Goal: Task Accomplishment & Management: Use online tool/utility

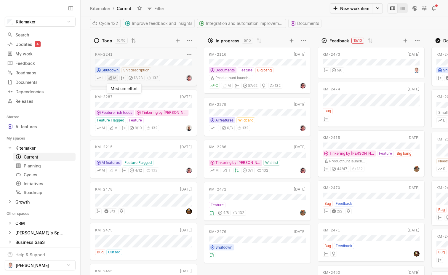
click at [113, 78] on html "Kitemaker Search / Updates 4 g then u My work = Feedback g then f Roadmaps g th…" at bounding box center [224, 137] width 448 height 275
click at [112, 77] on html "Kitemaker Search / Updates 4 g then u My work = Feedback g then f Roadmaps g th…" at bounding box center [224, 137] width 448 height 275
click at [32, 168] on link "Planning g then p" at bounding box center [44, 165] width 62 height 8
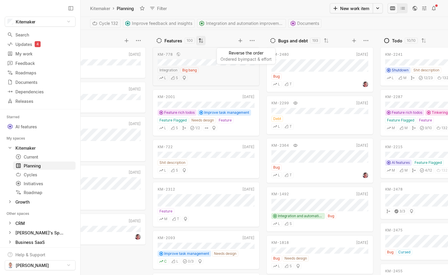
scroll to position [0, 112]
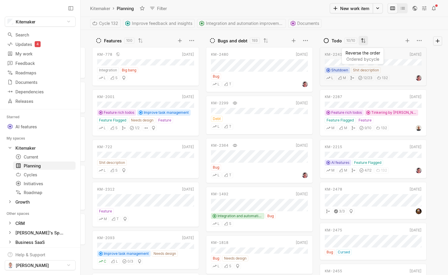
click at [364, 37] on button at bounding box center [362, 40] width 9 height 9
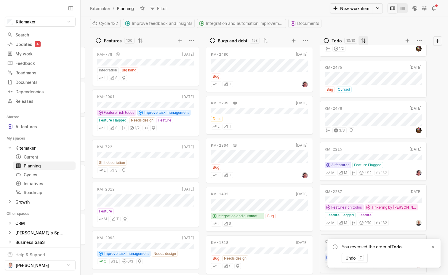
click at [364, 41] on icon at bounding box center [364, 40] width 2 height 4
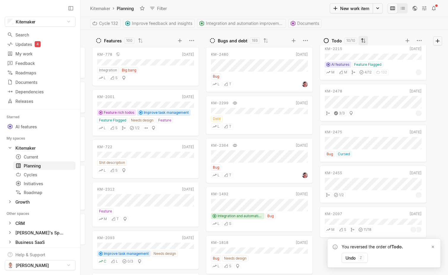
scroll to position [0, 0]
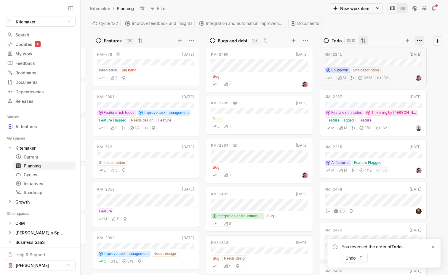
click at [421, 41] on html "Kitemaker Search / Updates 4 g then u My work = Feedback g then f Roadmaps g th…" at bounding box center [224, 137] width 448 height 275
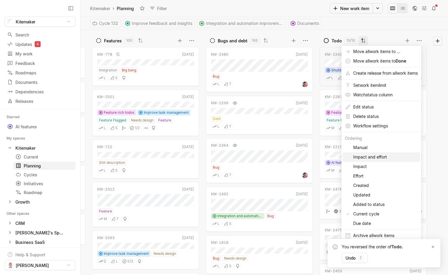
click at [372, 157] on span "Impact and effort" at bounding box center [385, 156] width 65 height 9
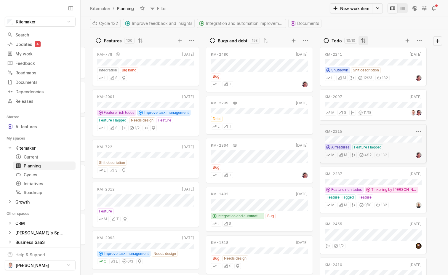
scroll to position [1, 0]
click at [33, 157] on div "Current" at bounding box center [33, 157] width 36 height 6
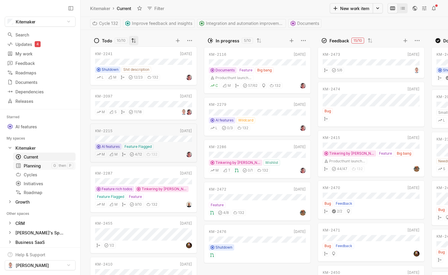
click at [38, 168] on div "Planning" at bounding box center [33, 166] width 36 height 6
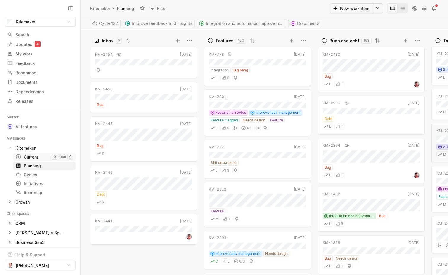
click at [26, 156] on div "Current" at bounding box center [33, 157] width 36 height 6
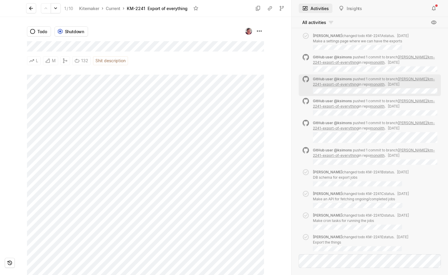
scroll to position [-1075, 0]
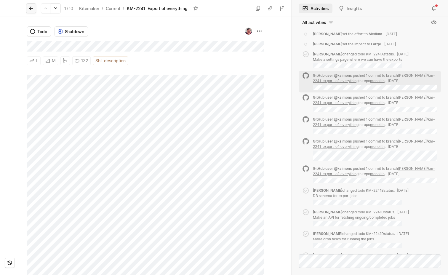
click at [30, 9] on icon at bounding box center [31, 9] width 4 height 4
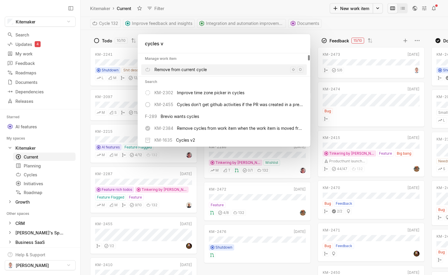
type input "cycles v3"
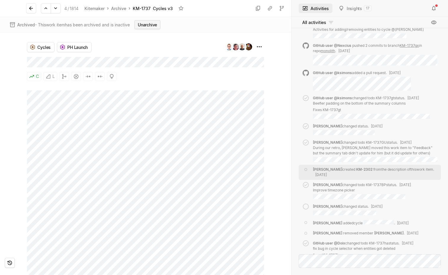
click at [153, 24] on button "Unarchive" at bounding box center [147, 24] width 26 height 9
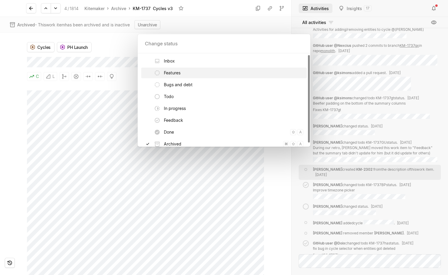
click at [167, 73] on span "Features" at bounding box center [233, 72] width 139 height 11
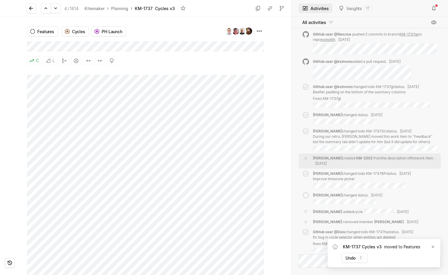
scroll to position [-858, 0]
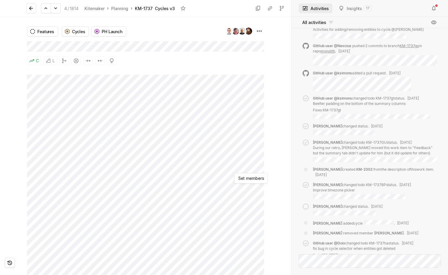
click at [250, 166] on html "Kitemaker Search / Updates 4 g then u My work = Feedback g then f Roadmaps g th…" at bounding box center [224, 137] width 448 height 275
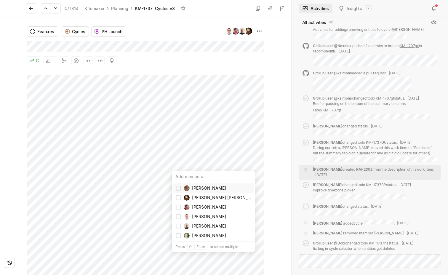
click at [258, 165] on html "Kitemaker Search / Updates 4 g then u My work = Feedback g then f Roadmaps g th…" at bounding box center [224, 137] width 448 height 275
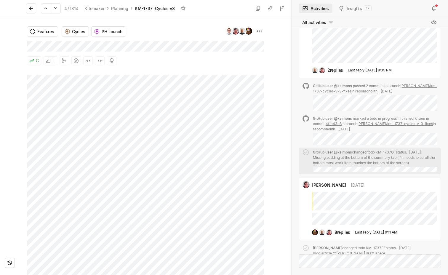
scroll to position [-1510, 0]
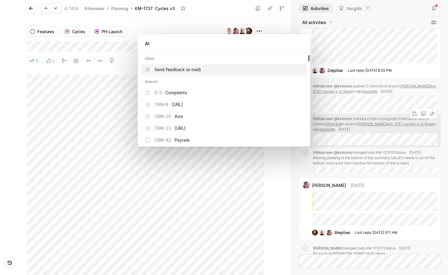
type input "A"
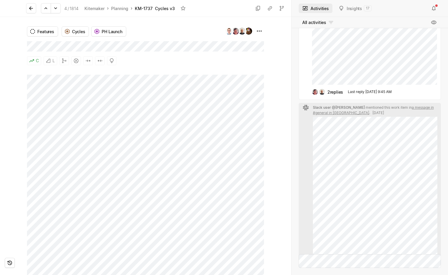
scroll to position [-2089, 0]
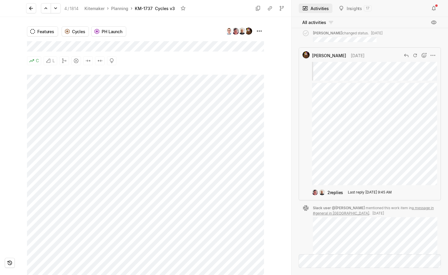
click at [379, 59] on div "[PERSON_NAME] [DATE]" at bounding box center [356, 55] width 89 height 7
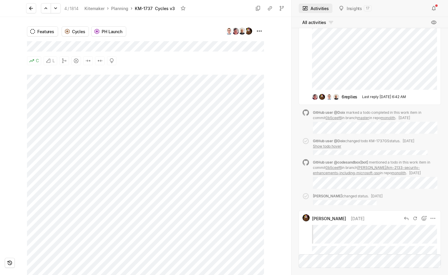
scroll to position [-2254, 0]
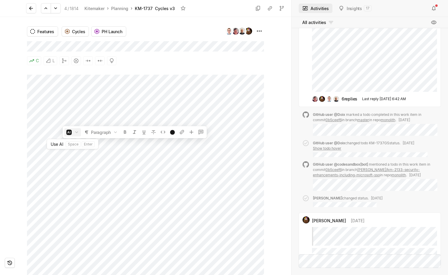
click at [77, 129] on icon "button" at bounding box center [77, 132] width 6 height 6
click at [153, 155] on html "Kitemaker Search / Updates 4 g then u My work = Feedback g then f Roadmaps g th…" at bounding box center [224, 137] width 448 height 275
drag, startPoint x: 153, startPoint y: 155, endPoint x: 25, endPoint y: 128, distance: 130.5
click at [25, 128] on div "Features Cycles PH Launch C L" at bounding box center [145, 146] width 291 height 258
click at [159, 131] on icon "button" at bounding box center [158, 131] width 5 height 5
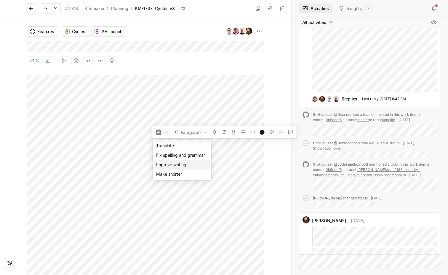
click at [174, 164] on span "Improve writing" at bounding box center [182, 164] width 52 height 9
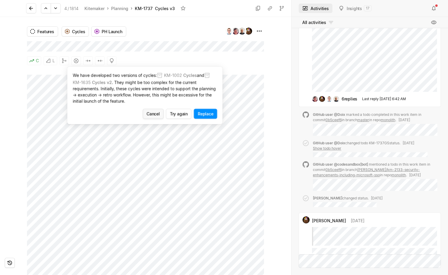
click at [152, 113] on button "Cancel" at bounding box center [153, 114] width 21 height 10
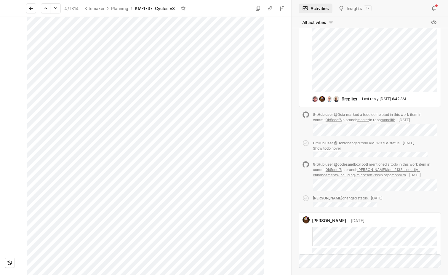
scroll to position [0, 0]
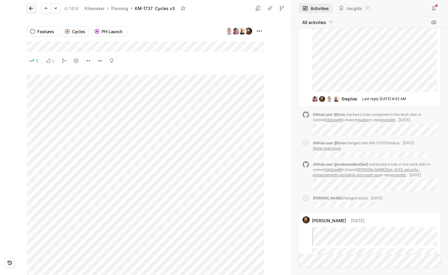
click at [33, 13] on button at bounding box center [31, 8] width 10 height 10
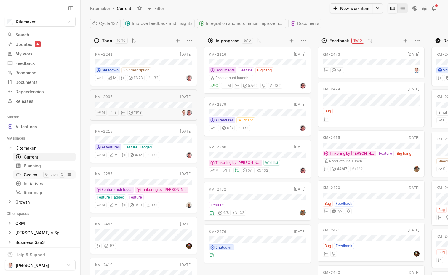
click at [36, 177] on div "Cycles" at bounding box center [29, 174] width 28 height 6
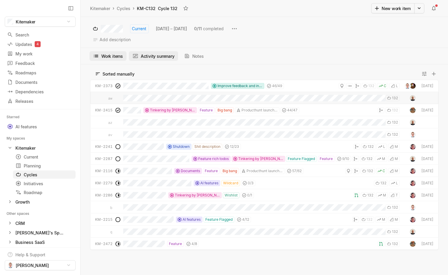
click at [161, 55] on button "Activity summary" at bounding box center [153, 55] width 49 height 9
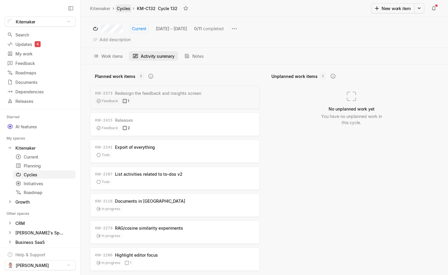
click at [121, 8] on link "Cycles" at bounding box center [123, 8] width 16 height 8
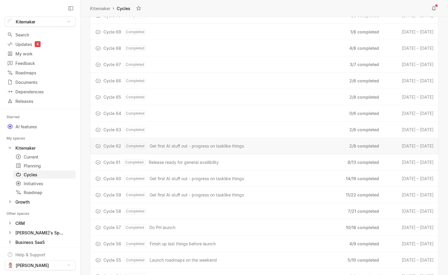
scroll to position [1044, 0]
click at [194, 179] on span "Get first AI stuff out - progress on tasklike things" at bounding box center [196, 179] width 94 height 6
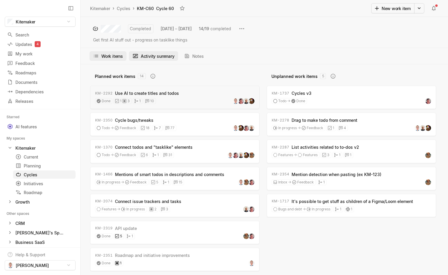
click at [106, 57] on button "Work items" at bounding box center [107, 55] width 37 height 9
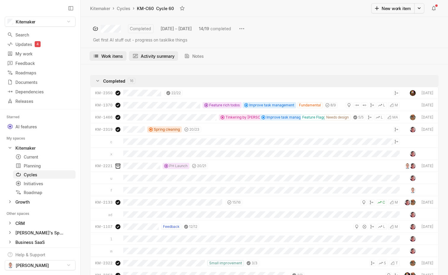
click at [156, 60] on button "Activity summary" at bounding box center [153, 55] width 49 height 9
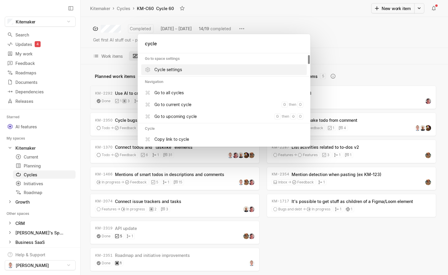
type input "cycles"
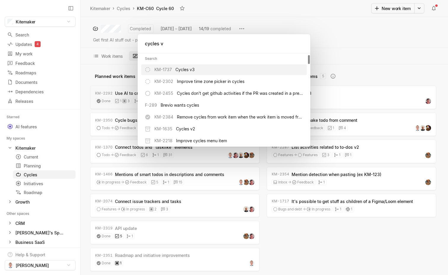
type input "cycles v3"
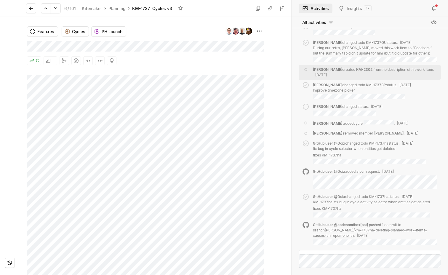
scroll to position [-766, 0]
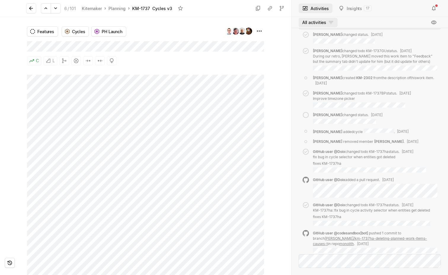
click at [320, 21] on html "Kitemaker Search / Updates 4 g then u My work = Feedback g then f Roadmaps g th…" at bounding box center [224, 137] width 448 height 275
click at [314, 46] on span "Comments only" at bounding box center [330, 42] width 57 height 9
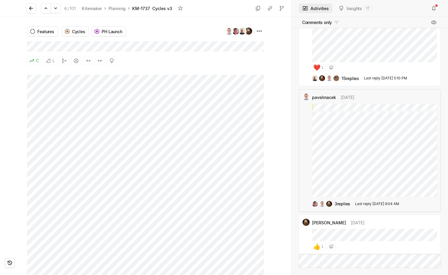
scroll to position [-3755, 0]
click at [34, 12] on button at bounding box center [31, 8] width 10 height 10
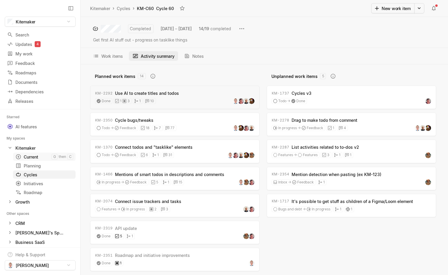
click at [35, 159] on div "Current" at bounding box center [33, 157] width 36 height 6
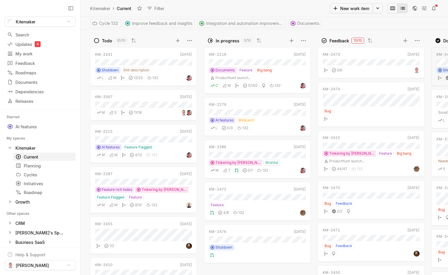
click at [402, 8] on icon "Change to mode list_view" at bounding box center [402, 8] width 6 height 6
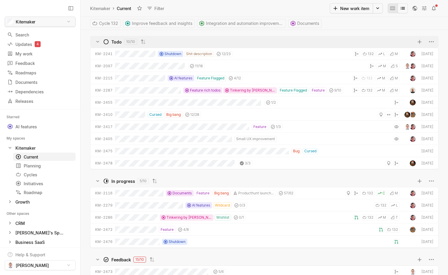
click at [45, 25] on html "Kitemaker Search / Updates 4 g then u My work = Feedback g then f Roadmaps g th…" at bounding box center [224, 137] width 448 height 275
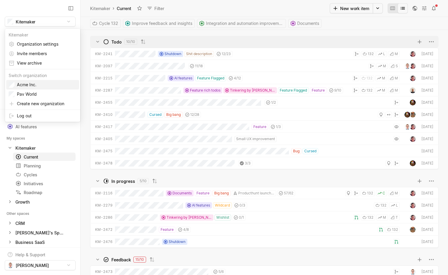
click at [24, 84] on span "Acme Inc." at bounding box center [47, 84] width 60 height 9
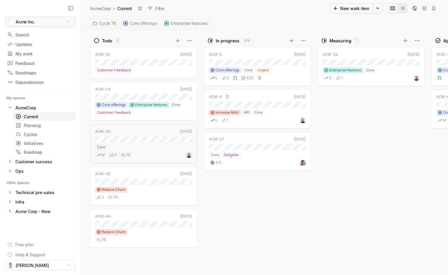
click at [44, 18] on html "Acme Inc. Search / Updates g then u My work = Feedback g then f Roadmaps g then…" at bounding box center [224, 137] width 448 height 275
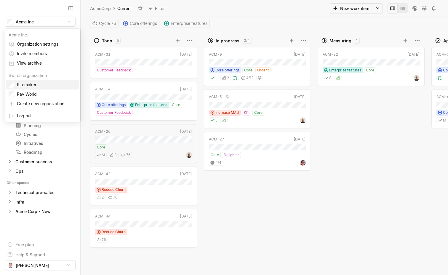
click at [24, 84] on span "Kitemaker" at bounding box center [47, 84] width 60 height 9
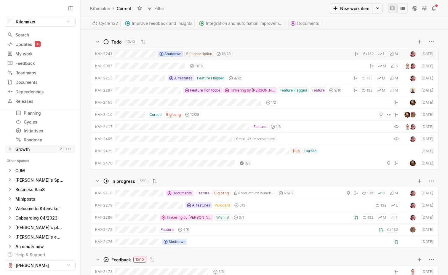
scroll to position [68, 0]
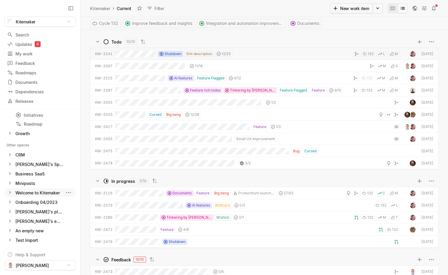
click at [45, 192] on div "Welcome to Kitemaker" at bounding box center [37, 192] width 44 height 6
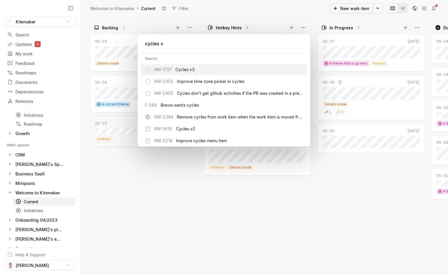
type input "cycles v3"
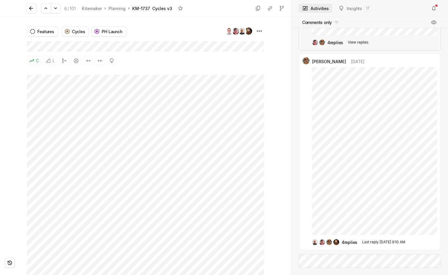
scroll to position [-19, 0]
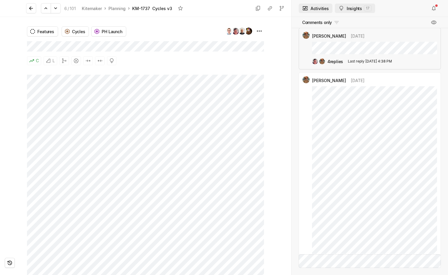
click at [352, 10] on button "Insights 17" at bounding box center [354, 8] width 40 height 9
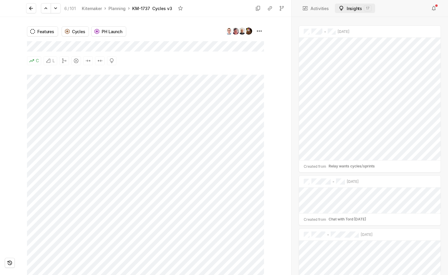
scroll to position [1255, 0]
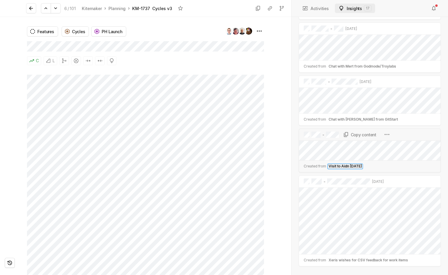
click at [350, 165] on link "Visit to Aidn 15.02.2024" at bounding box center [345, 166] width 36 height 6
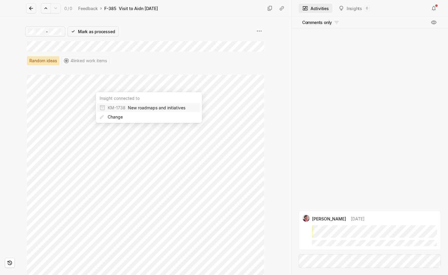
click at [182, 61] on div "- Mark as processed Random ideas 4 linked work items" at bounding box center [145, 46] width 237 height 58
click at [33, 8] on icon at bounding box center [31, 8] width 6 height 6
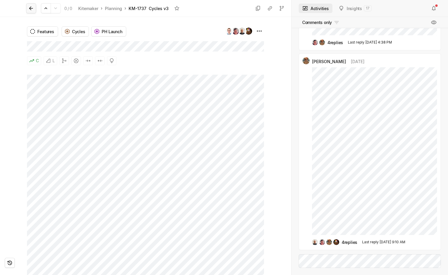
click at [30, 8] on icon at bounding box center [31, 9] width 4 height 4
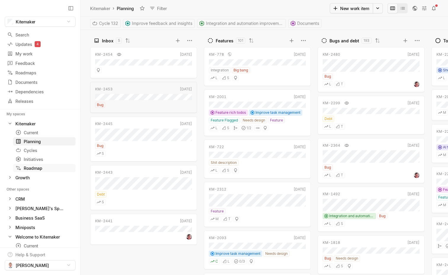
scroll to position [16, 0]
